Goal: Transaction & Acquisition: Purchase product/service

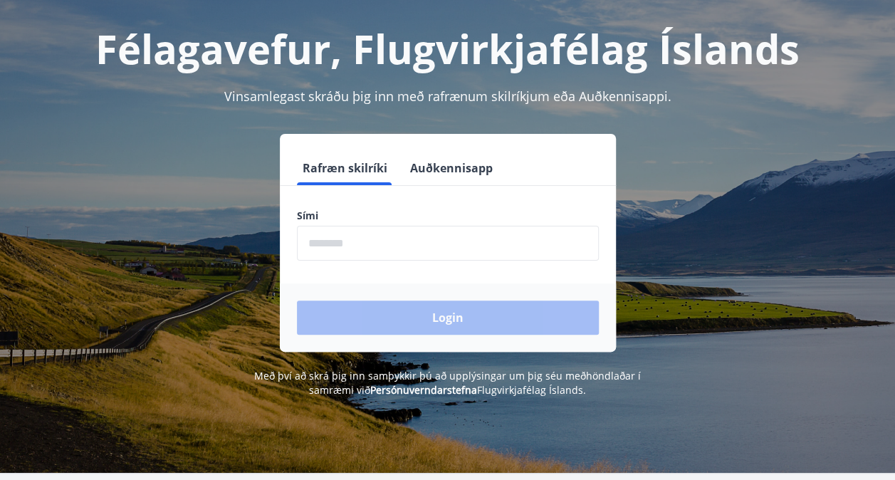
scroll to position [80, 0]
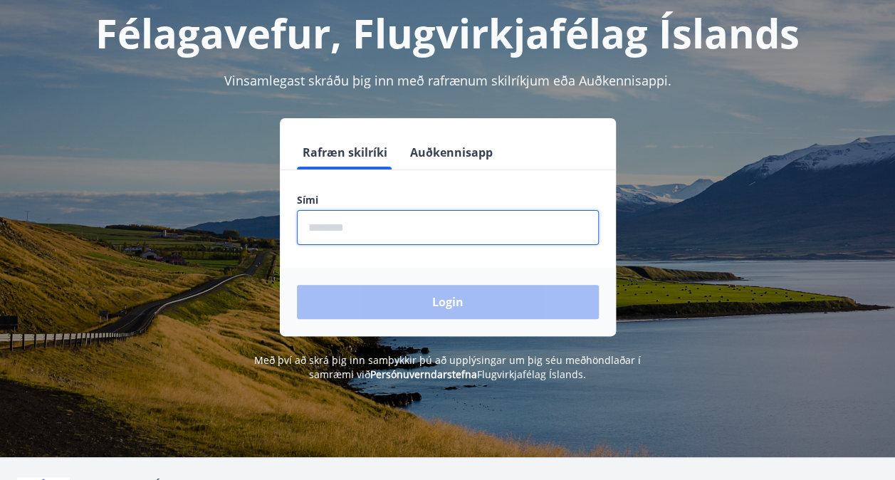
click at [347, 226] on input "phone" at bounding box center [448, 227] width 302 height 35
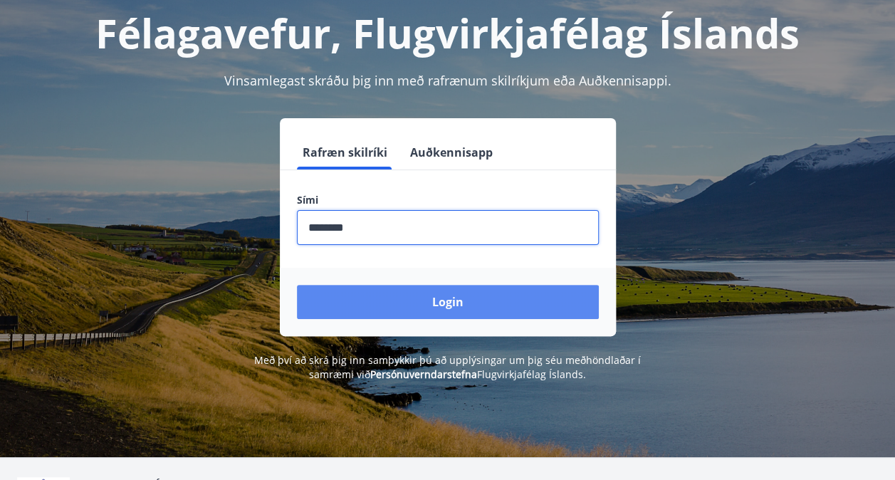
type input "********"
click at [413, 300] on button "Login" at bounding box center [448, 302] width 302 height 34
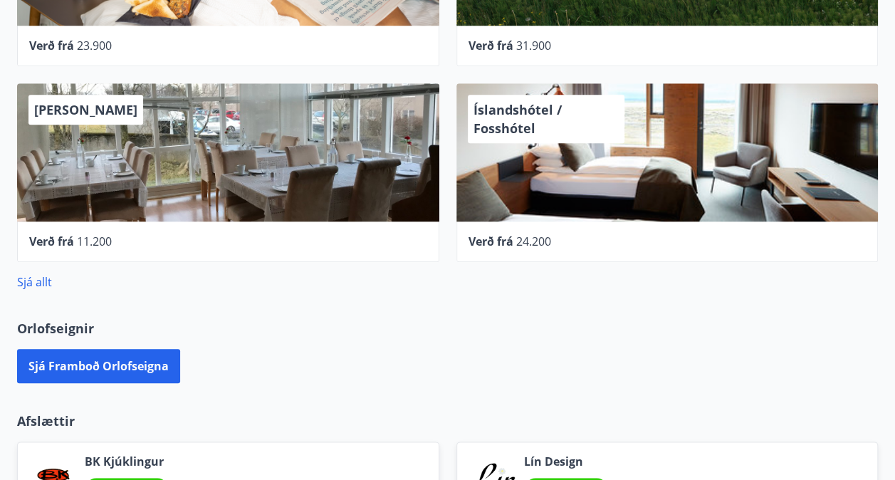
scroll to position [602, 0]
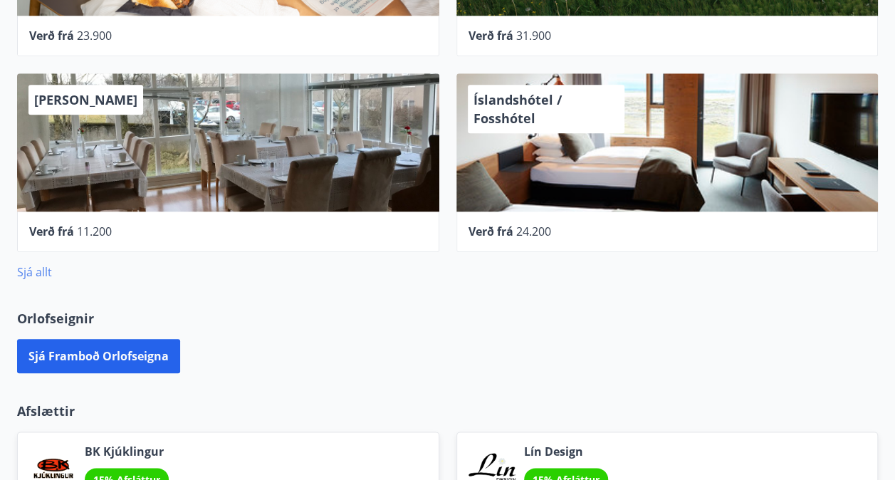
click at [35, 268] on link "Sjá allt" at bounding box center [34, 272] width 35 height 16
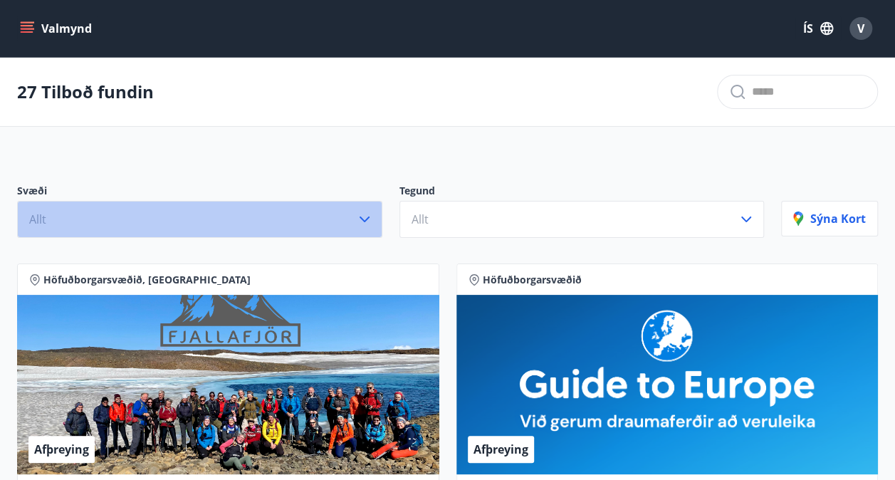
click at [371, 211] on icon "button" at bounding box center [364, 219] width 17 height 17
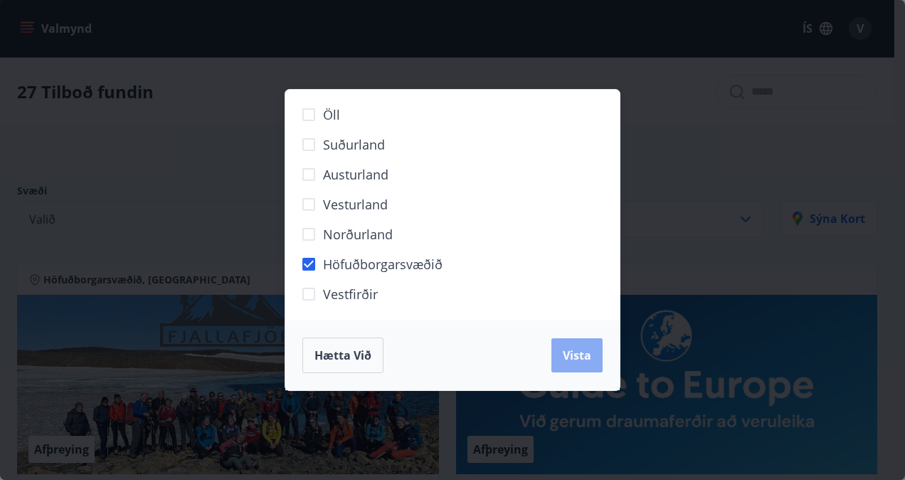
click at [567, 345] on button "Vista" at bounding box center [577, 355] width 51 height 34
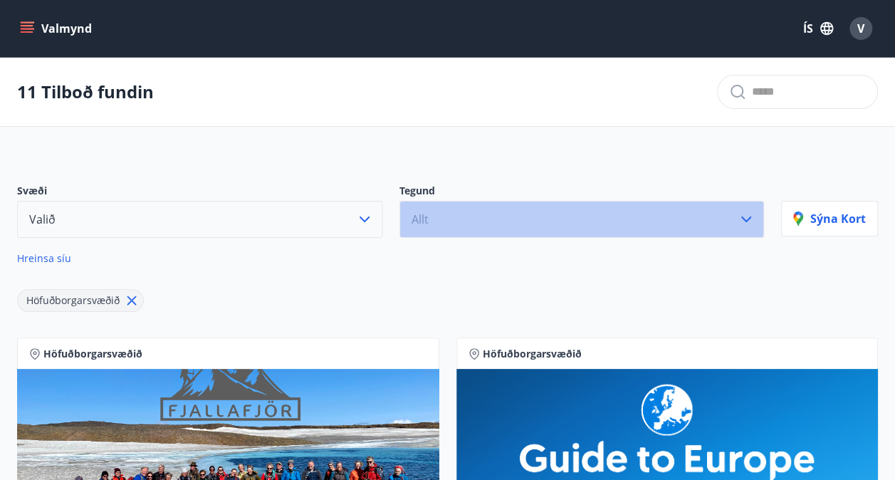
click at [755, 216] on icon "button" at bounding box center [745, 219] width 17 height 17
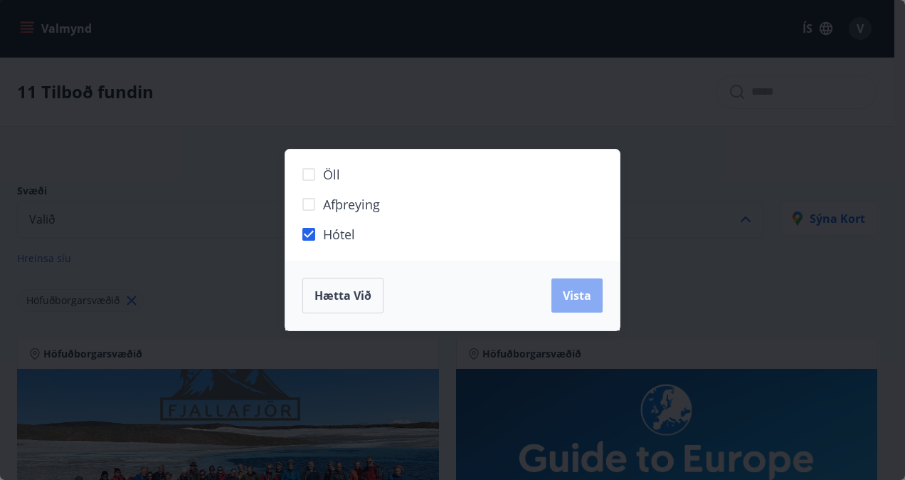
click at [569, 299] on span "Vista" at bounding box center [577, 296] width 28 height 16
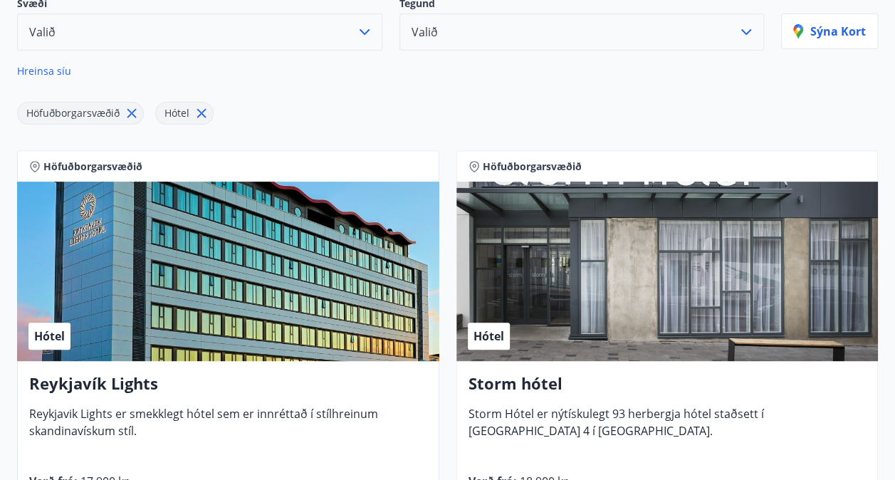
scroll to position [191, 0]
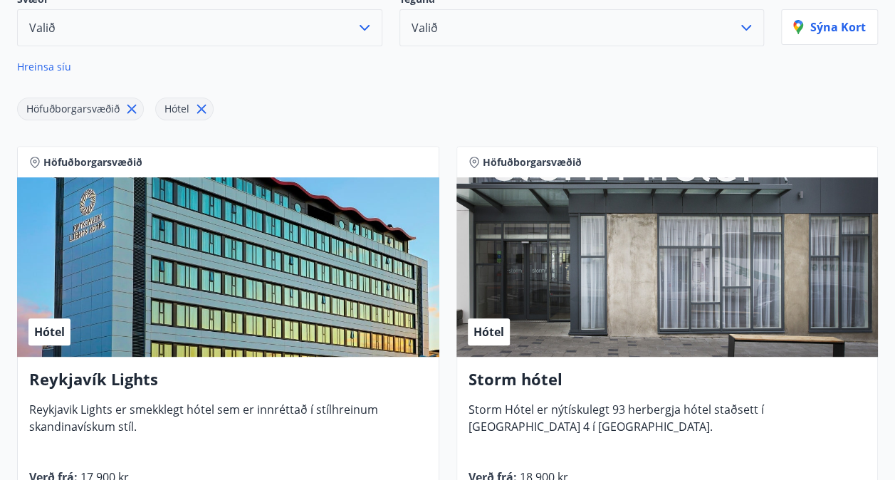
click at [172, 283] on div "Hótel" at bounding box center [228, 266] width 422 height 179
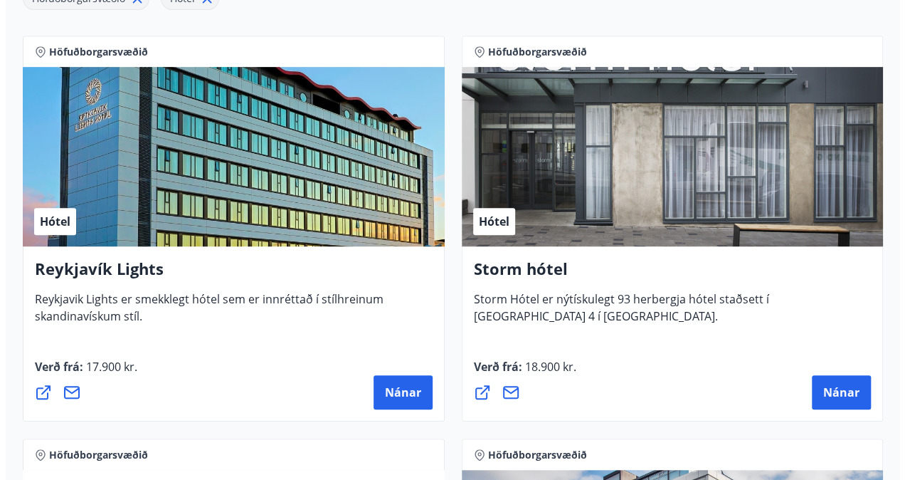
scroll to position [317, 0]
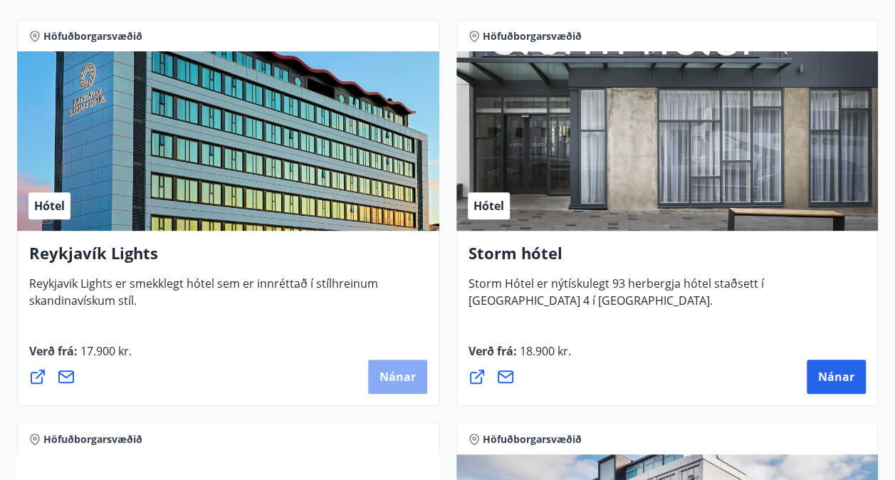
click at [407, 366] on button "Nánar" at bounding box center [397, 376] width 59 height 34
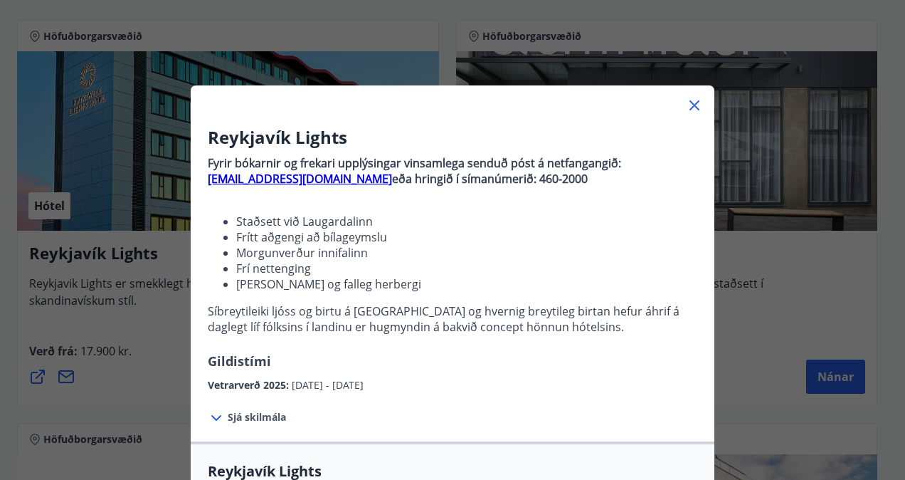
click at [265, 414] on span "Sjá skilmála" at bounding box center [257, 417] width 58 height 14
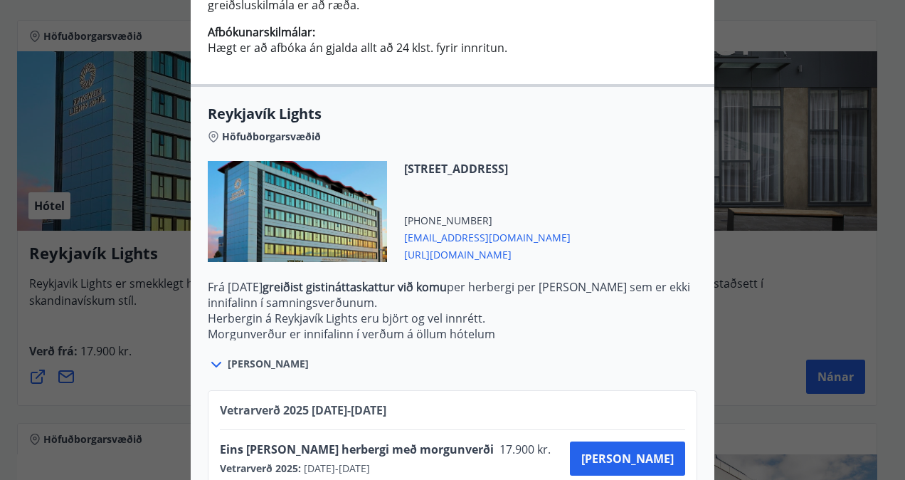
scroll to position [578, 0]
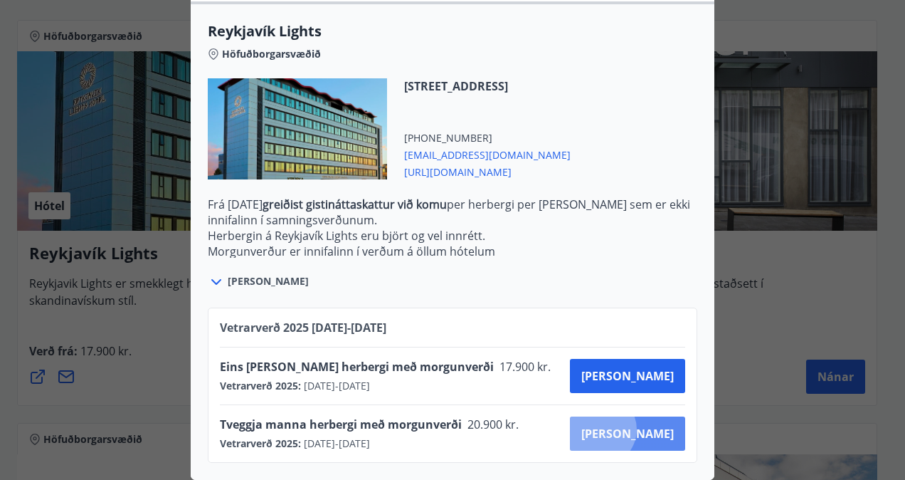
click at [651, 426] on span "Kaupa" at bounding box center [628, 434] width 93 height 16
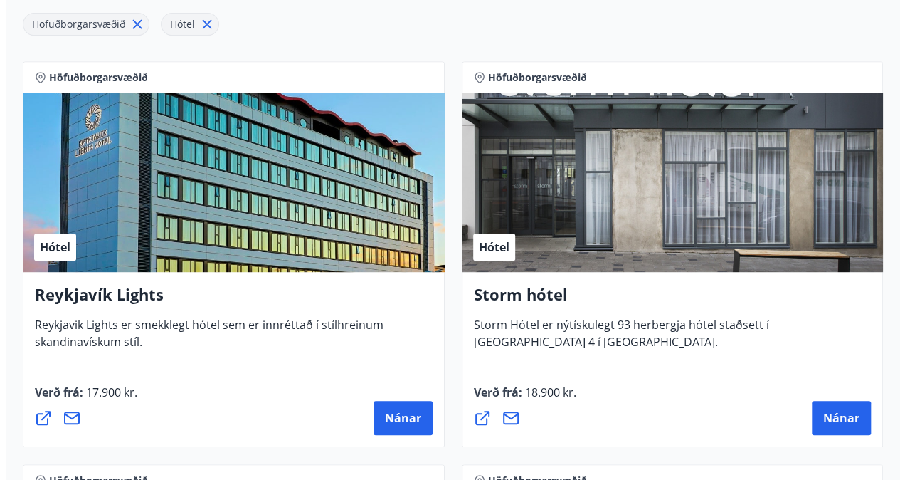
scroll to position [287, 0]
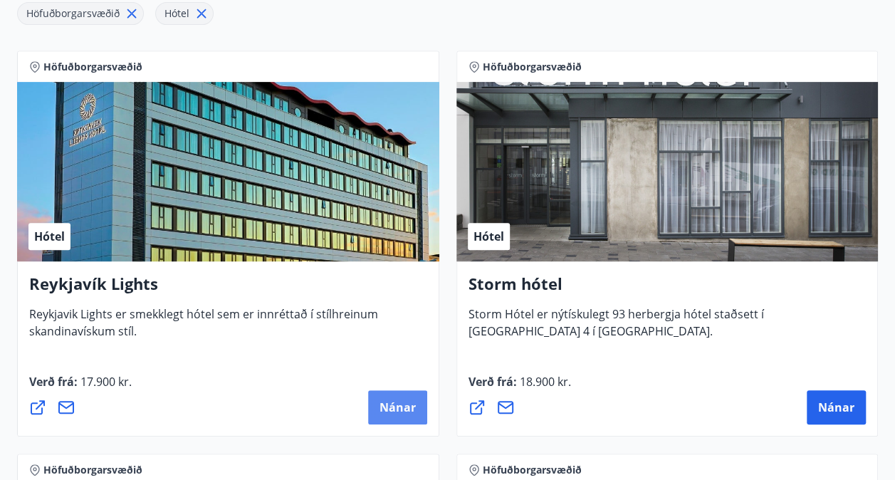
click at [399, 413] on span "Nánar" at bounding box center [397, 407] width 36 height 16
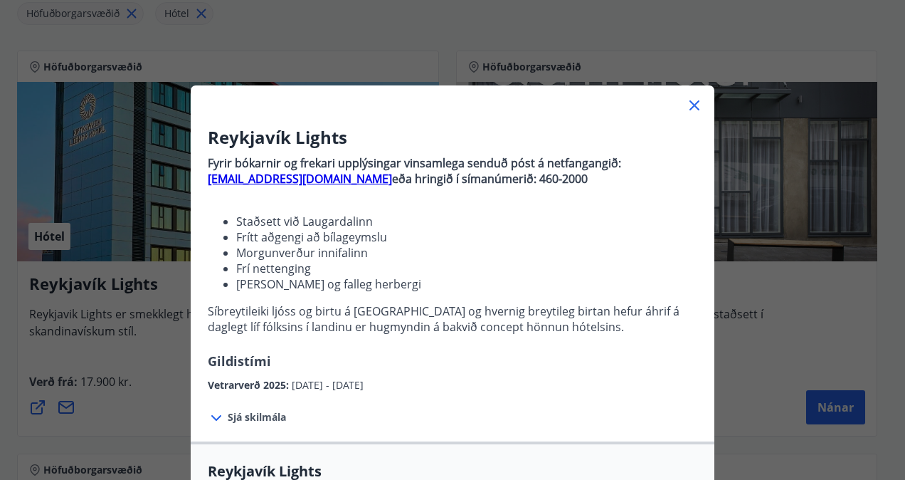
click at [255, 416] on span "Sjá skilmála" at bounding box center [257, 417] width 58 height 14
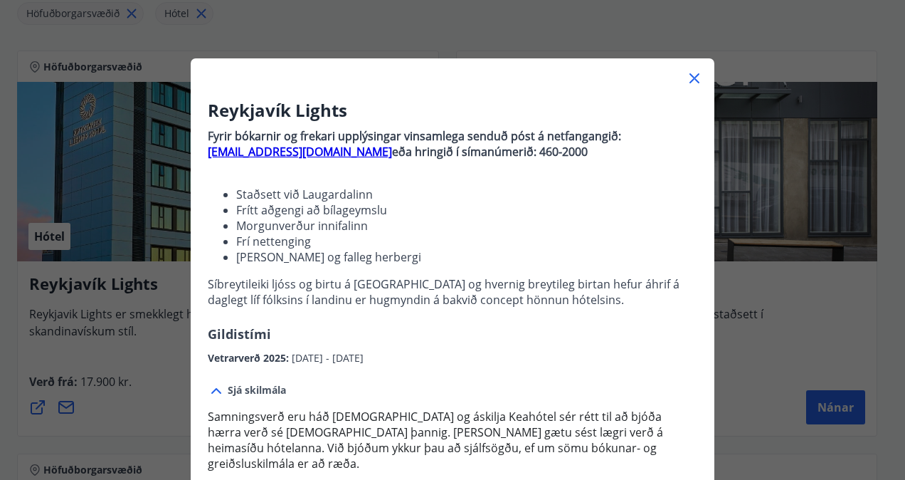
scroll to position [0, 0]
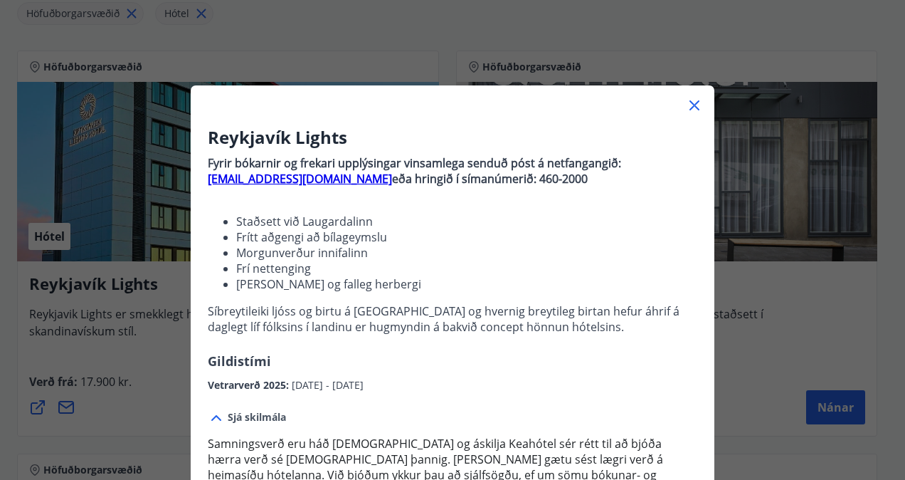
click at [696, 107] on icon at bounding box center [694, 105] width 17 height 17
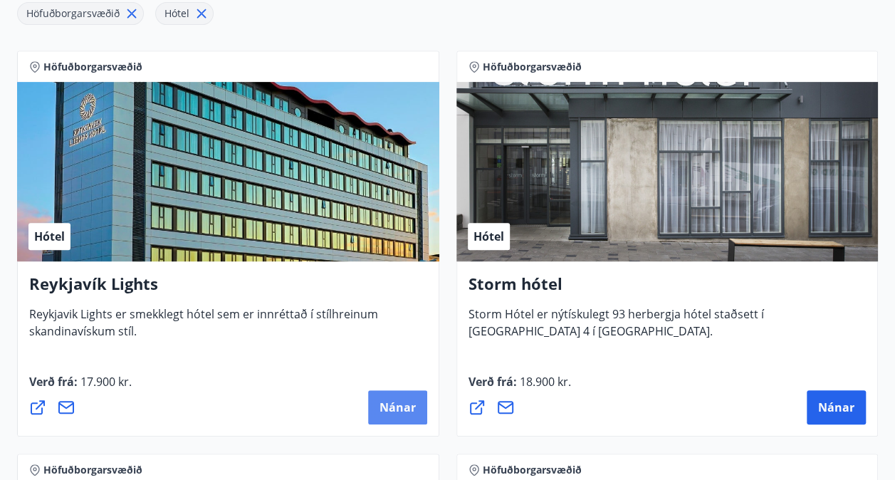
click at [407, 411] on span "Nánar" at bounding box center [397, 407] width 36 height 16
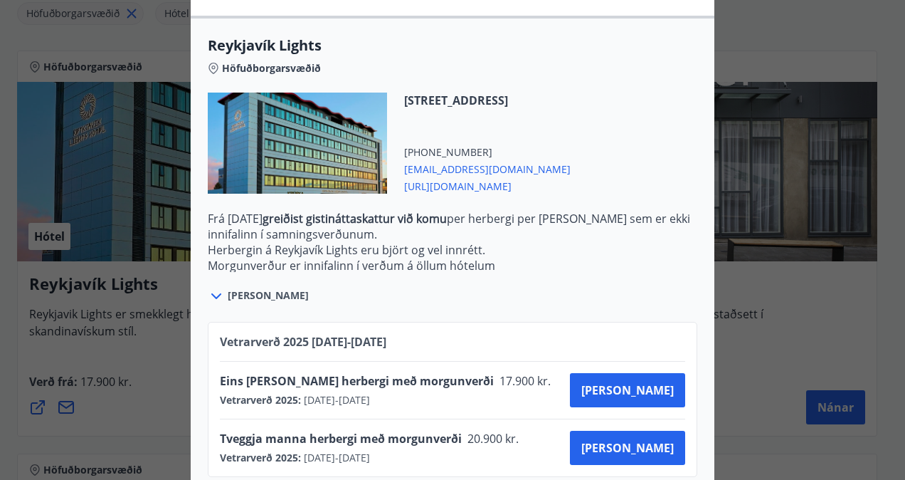
scroll to position [450, 0]
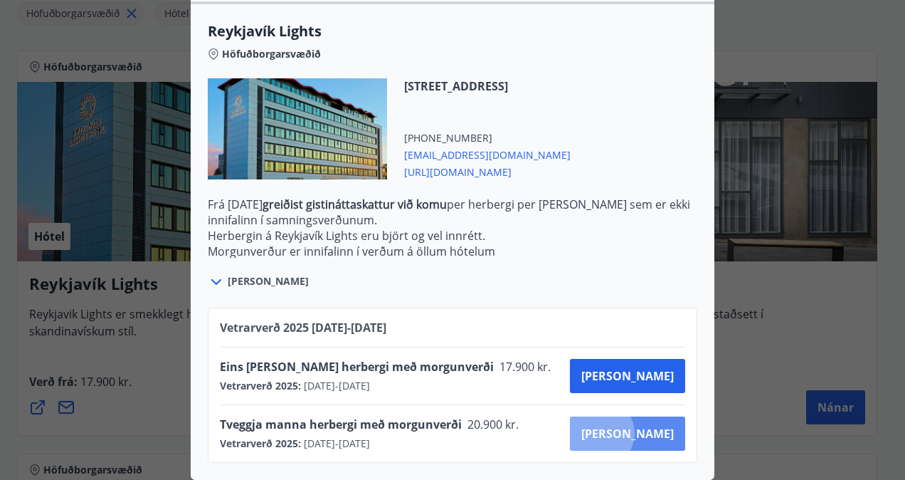
click at [651, 426] on span "Kaupa" at bounding box center [628, 434] width 93 height 16
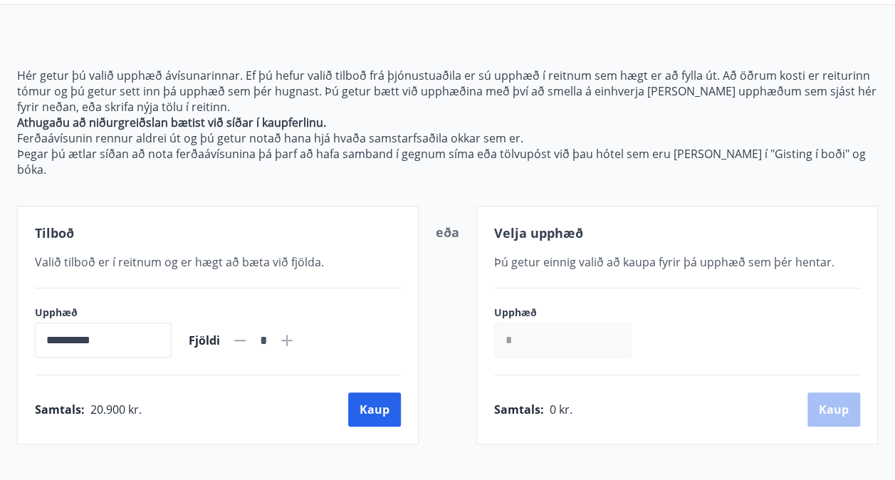
scroll to position [98, 0]
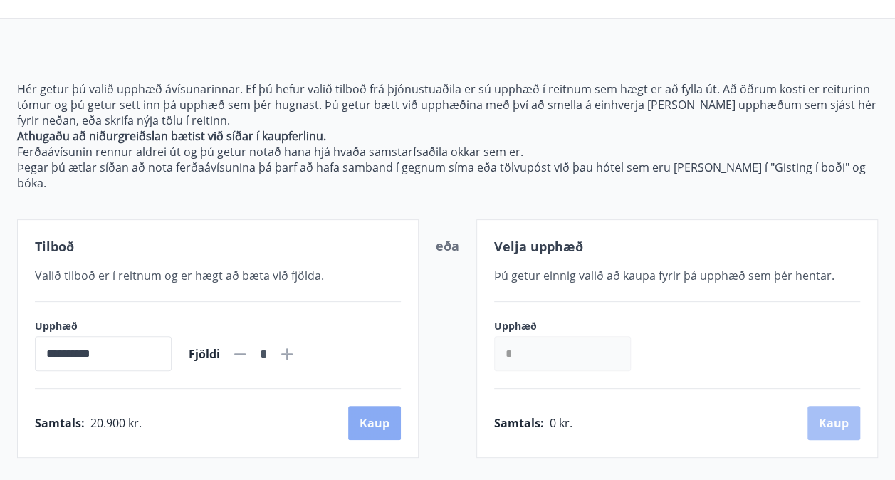
click at [363, 412] on button "Kaup" at bounding box center [374, 423] width 53 height 34
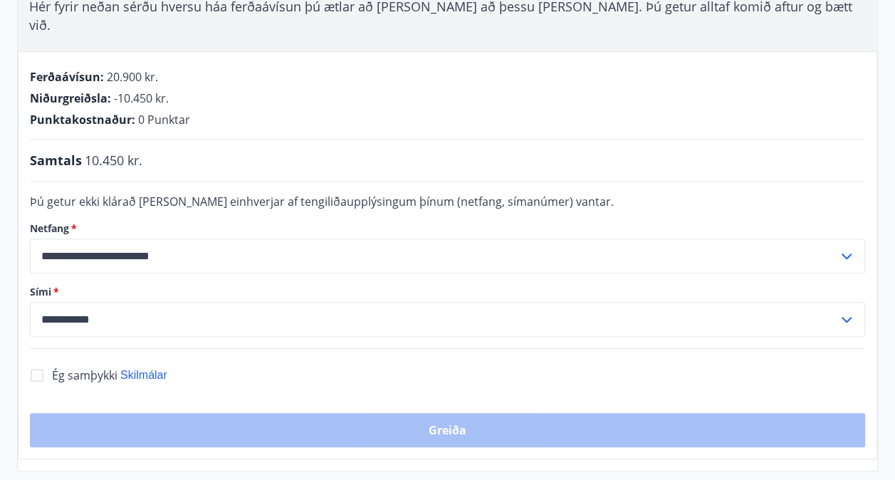
scroll to position [310, 0]
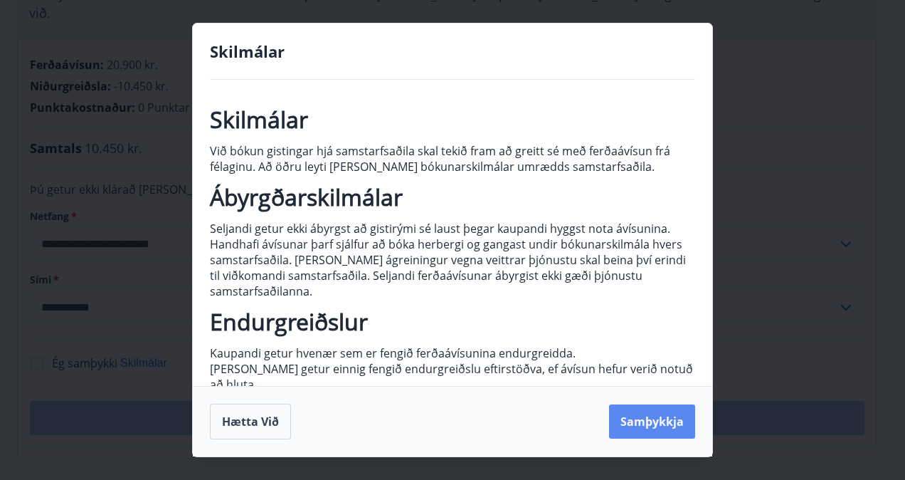
click at [664, 426] on button "Samþykkja" at bounding box center [652, 421] width 86 height 34
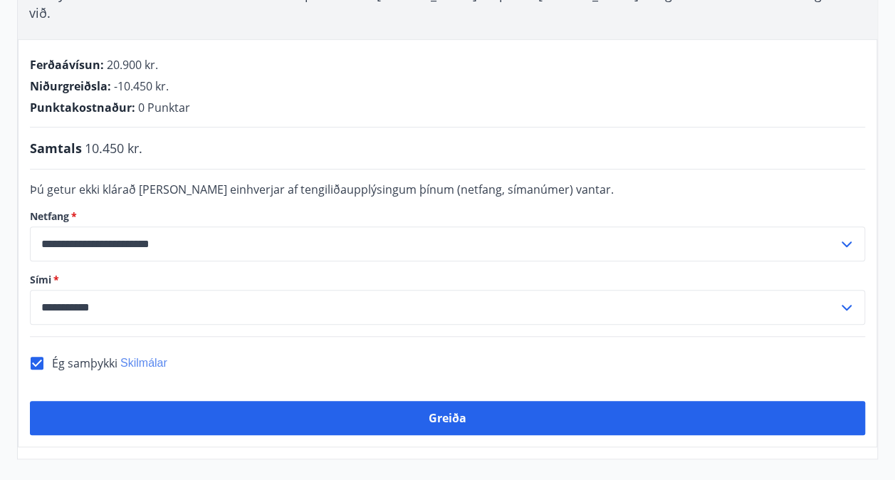
click at [141, 357] on span "Skilmálar" at bounding box center [143, 363] width 47 height 12
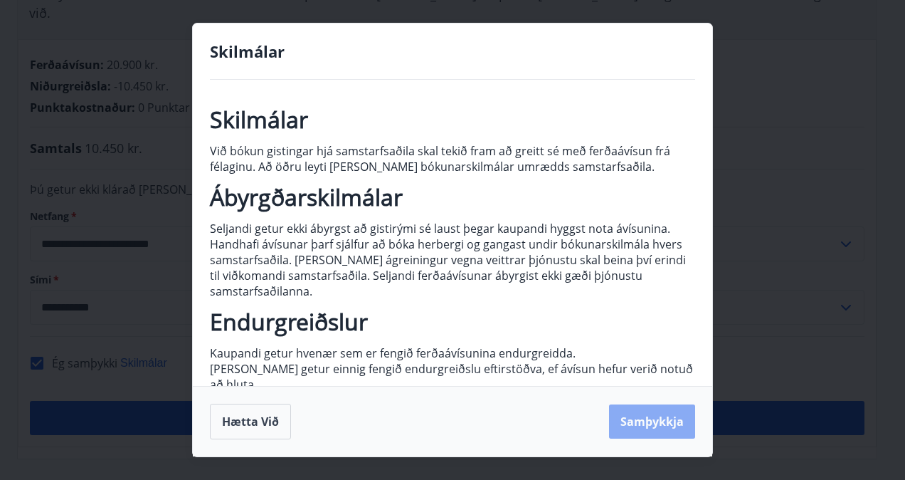
click at [663, 430] on button "Samþykkja" at bounding box center [652, 421] width 86 height 34
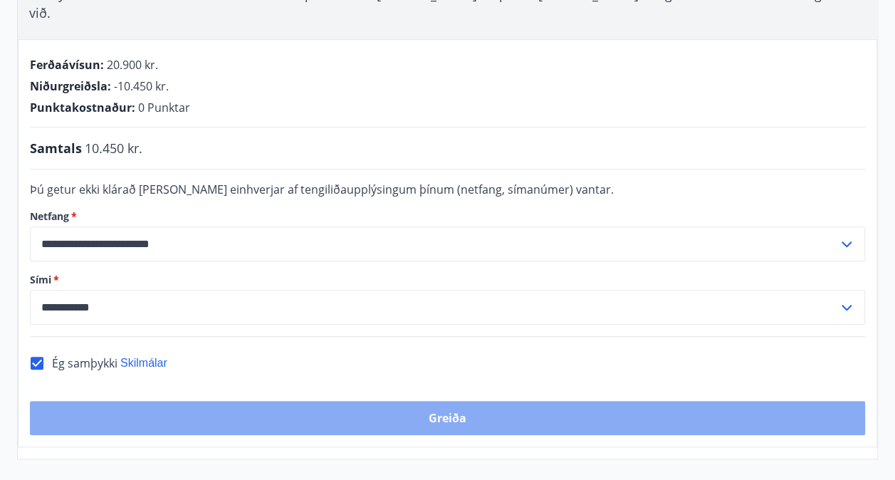
click at [510, 401] on button "Greiða" at bounding box center [447, 418] width 835 height 34
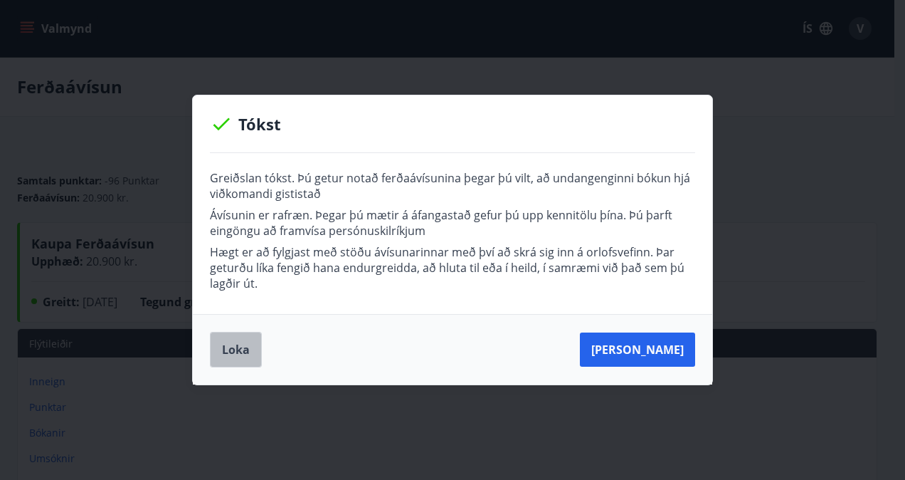
click at [228, 356] on button "Loka" at bounding box center [236, 350] width 52 height 36
